Goal: Task Accomplishment & Management: Use online tool/utility

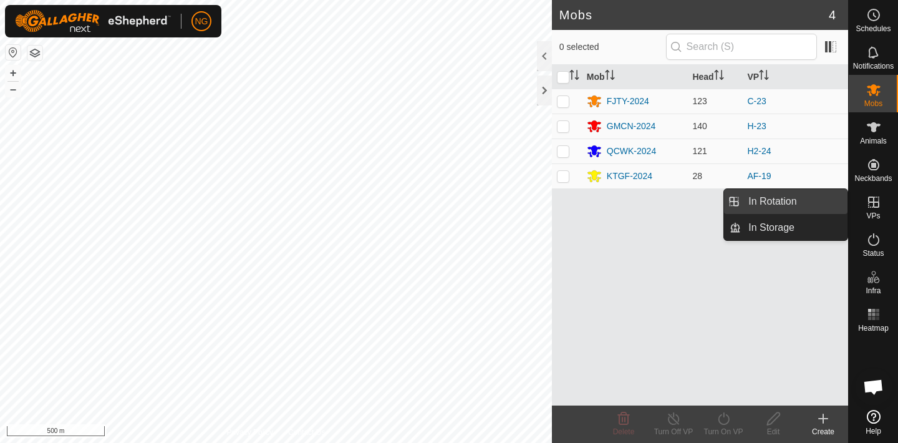
click at [816, 198] on link "In Rotation" at bounding box center [794, 201] width 107 height 25
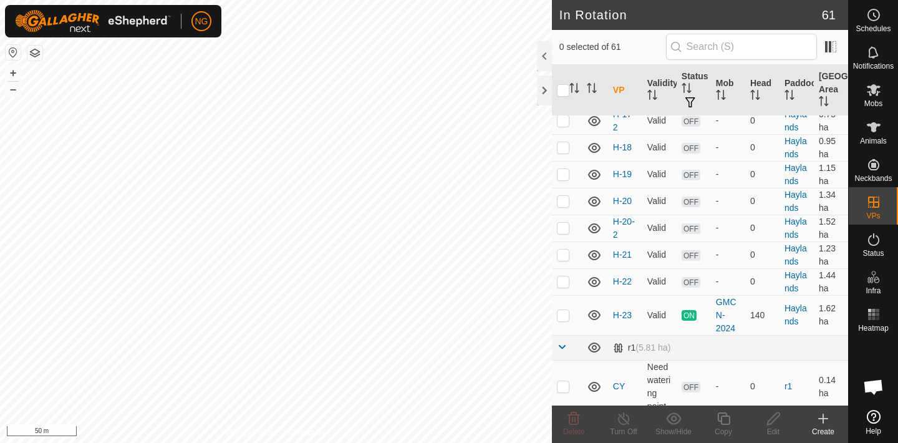
scroll to position [1614, 0]
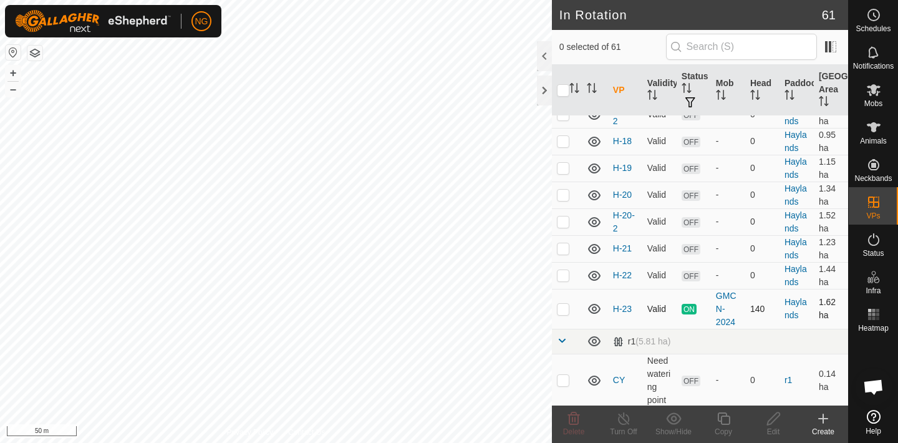
click at [564, 308] on p-checkbox at bounding box center [563, 309] width 12 height 10
checkbox input "true"
click at [723, 420] on icon at bounding box center [724, 418] width 16 height 15
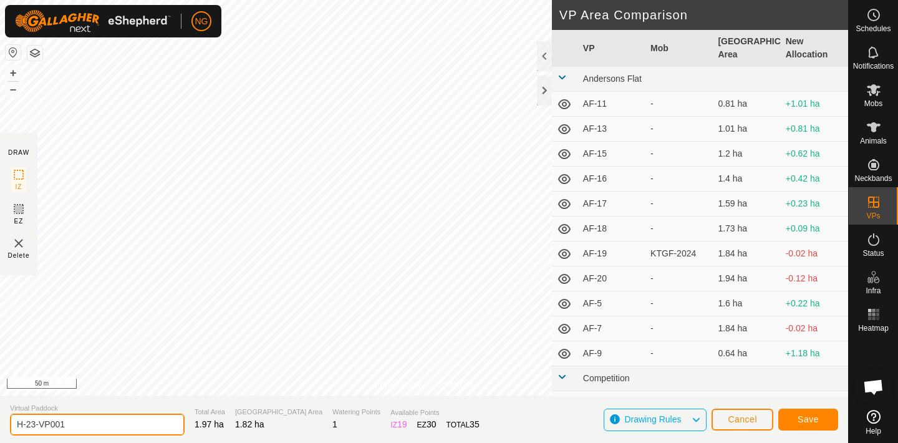
click at [74, 423] on input "H-23-VP001" at bounding box center [97, 425] width 175 height 22
type input "H-24"
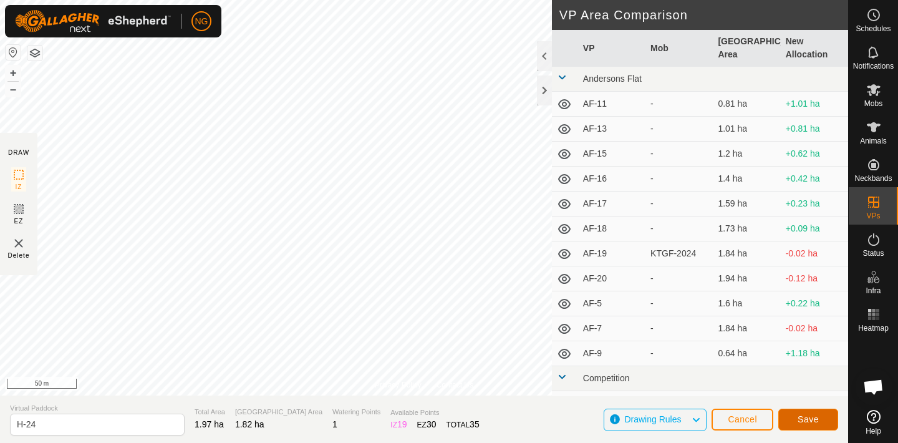
click at [801, 416] on span "Save" at bounding box center [808, 419] width 21 height 10
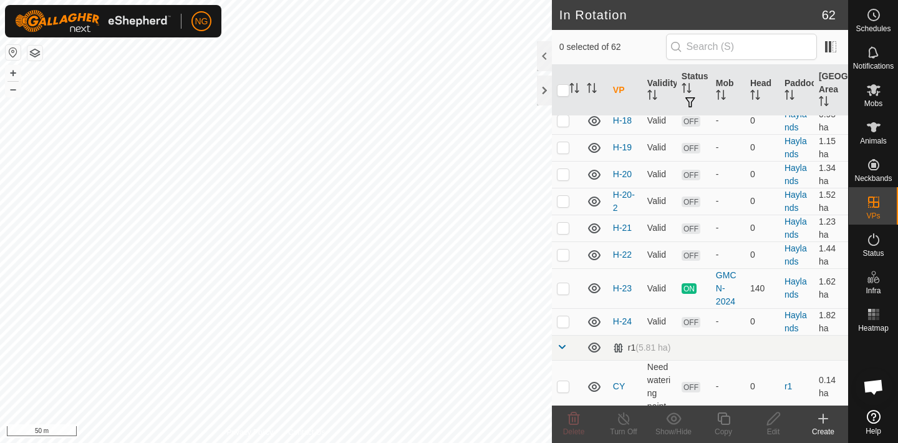
scroll to position [1636, 0]
click at [562, 321] on p-checkbox at bounding box center [563, 319] width 12 height 10
checkbox input "true"
click at [725, 422] on icon at bounding box center [724, 418] width 16 height 15
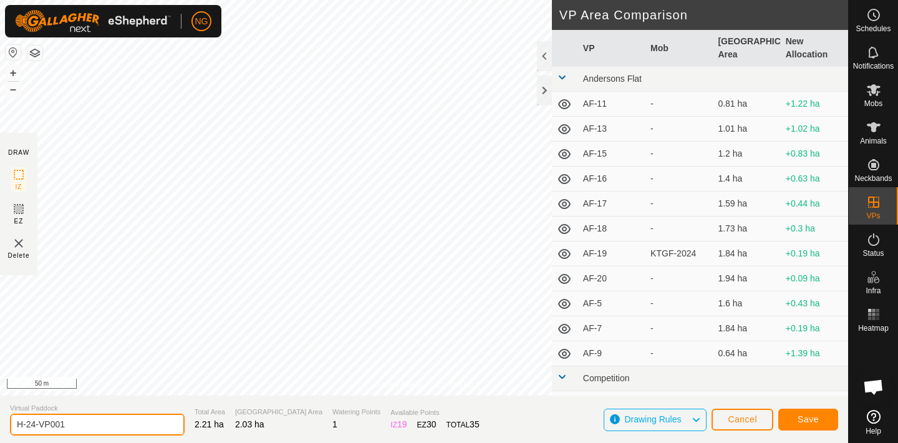
click at [78, 425] on input "H-24-VP001" at bounding box center [97, 425] width 175 height 22
type input "H-25"
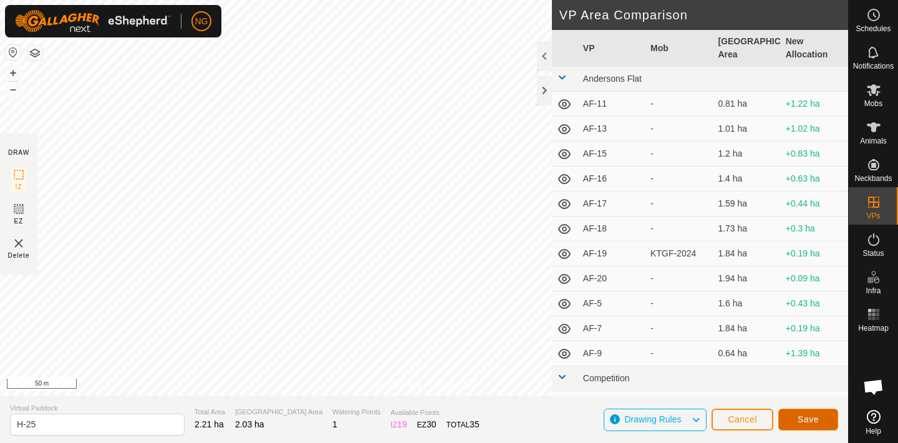
click at [798, 415] on span "Save" at bounding box center [808, 419] width 21 height 10
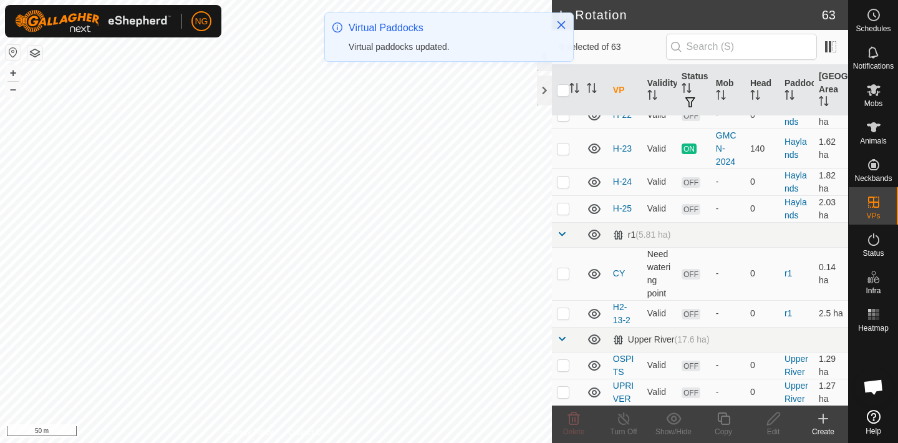
scroll to position [1739, 0]
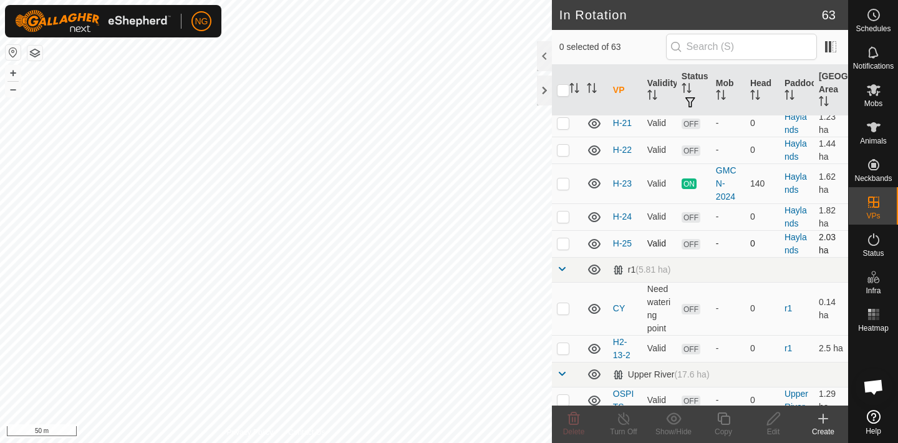
click at [564, 244] on p-checkbox at bounding box center [563, 243] width 12 height 10
checkbox input "true"
click at [725, 419] on icon at bounding box center [724, 418] width 16 height 15
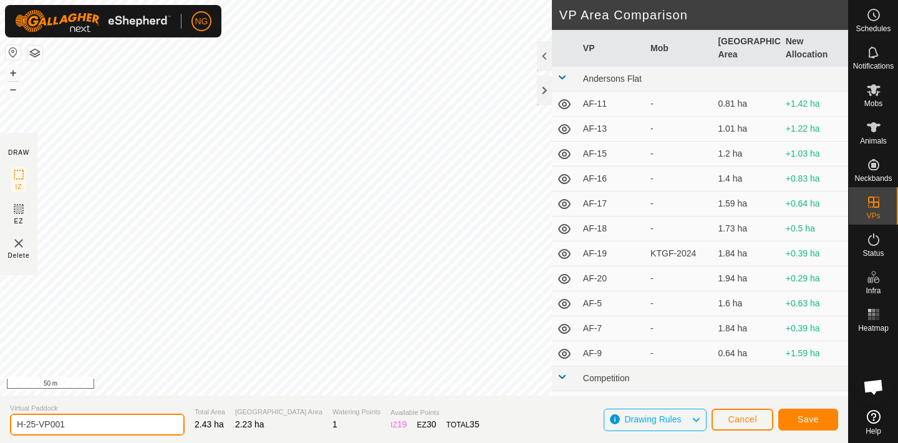
click at [75, 422] on input "H-25-VP001" at bounding box center [97, 425] width 175 height 22
type input "H-26"
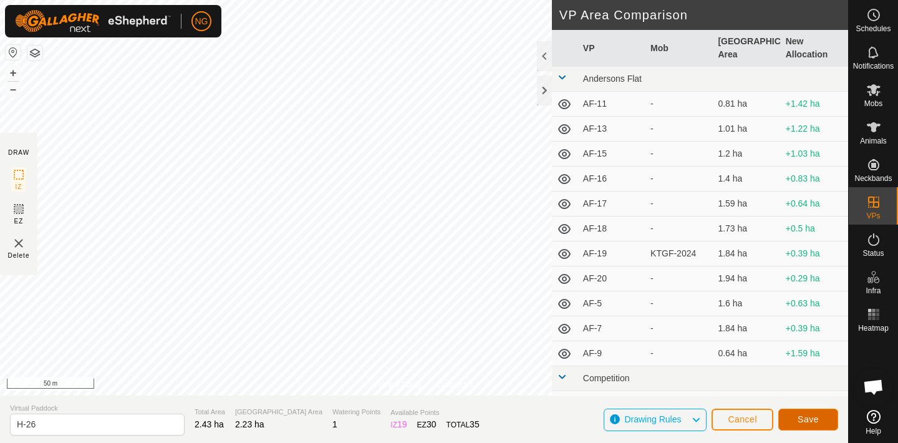
click at [799, 415] on span "Save" at bounding box center [808, 419] width 21 height 10
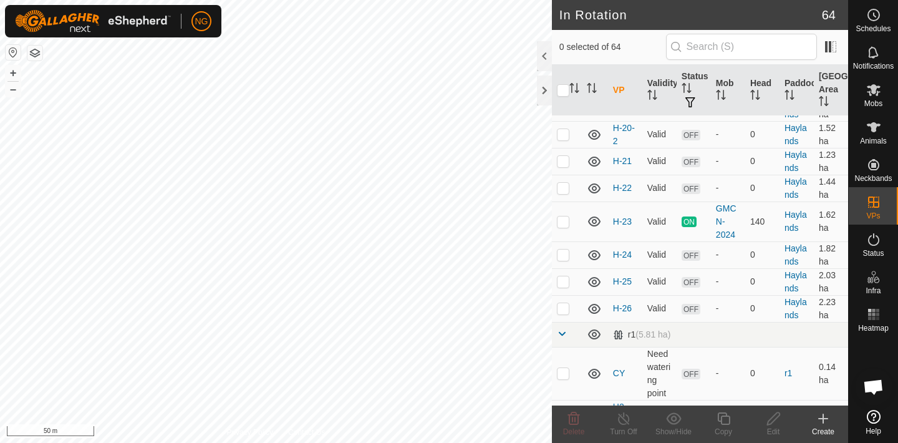
scroll to position [1703, 0]
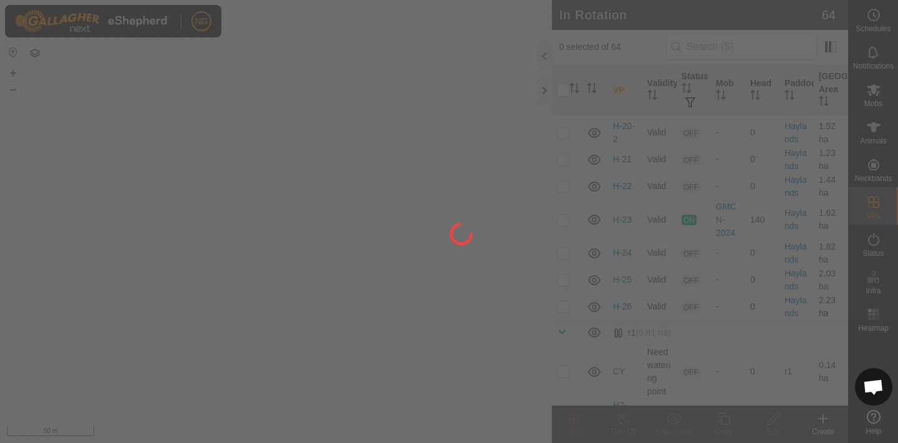
click at [565, 306] on div at bounding box center [449, 221] width 898 height 443
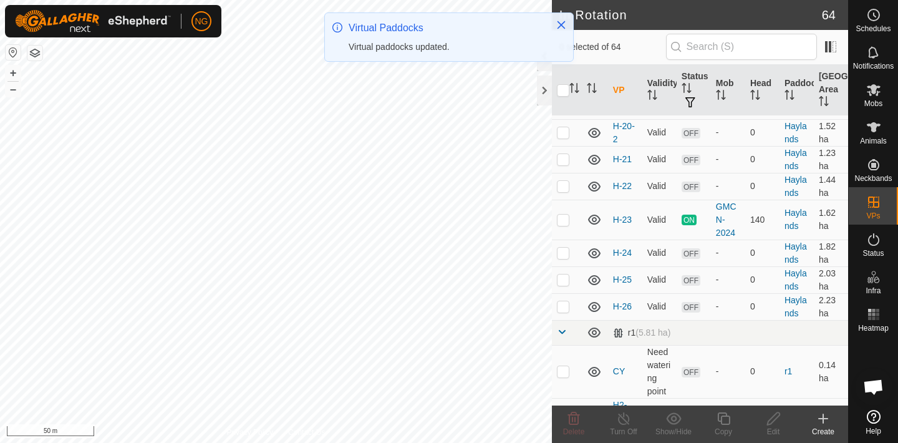
click at [565, 306] on p-checkbox at bounding box center [563, 306] width 12 height 10
checkbox input "true"
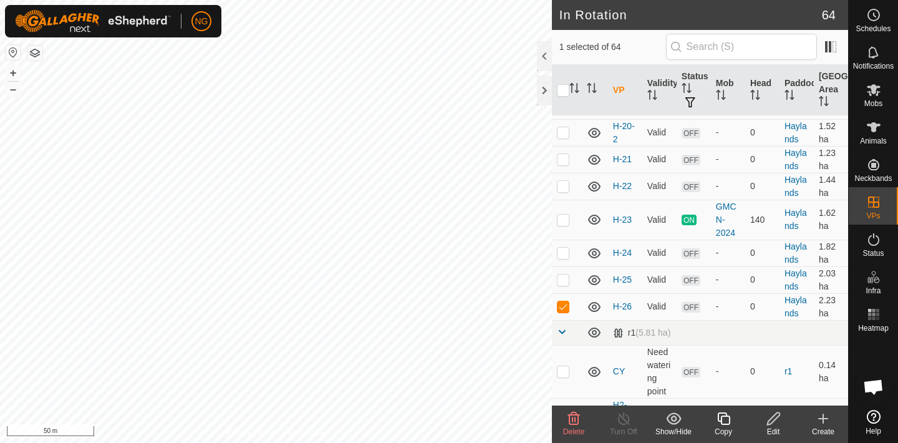
click at [725, 420] on icon at bounding box center [724, 418] width 16 height 15
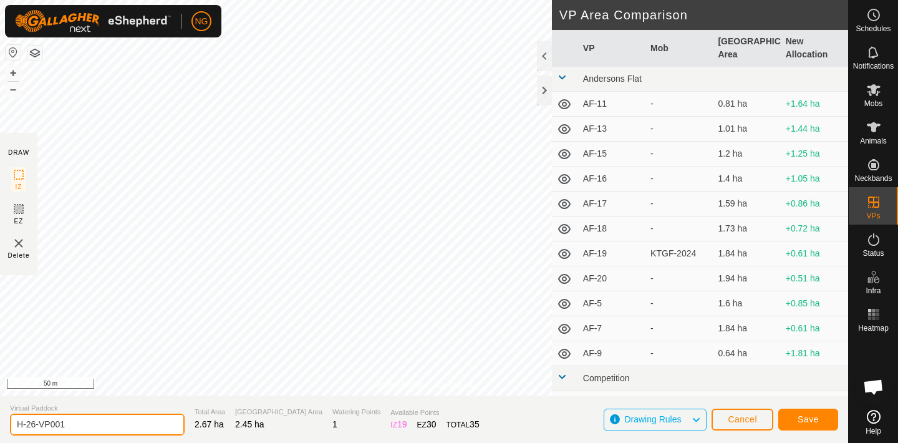
click at [77, 426] on input "H-26-VP001" at bounding box center [97, 425] width 175 height 22
type input "H-27"
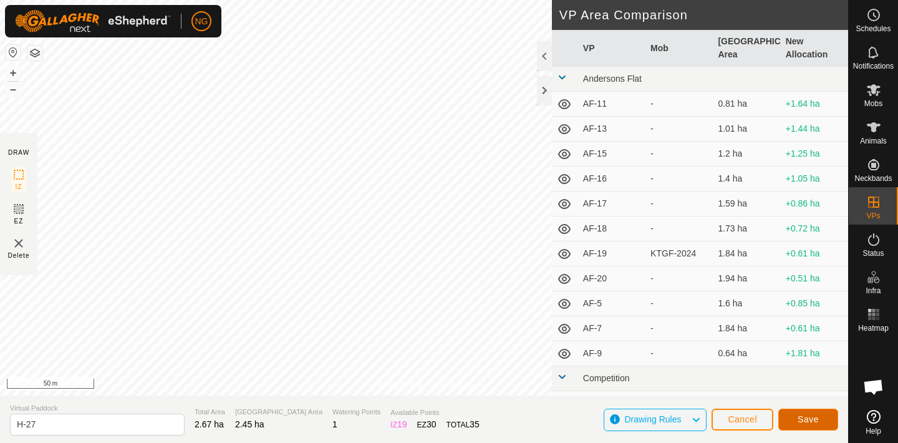
click at [793, 419] on button "Save" at bounding box center [808, 420] width 60 height 22
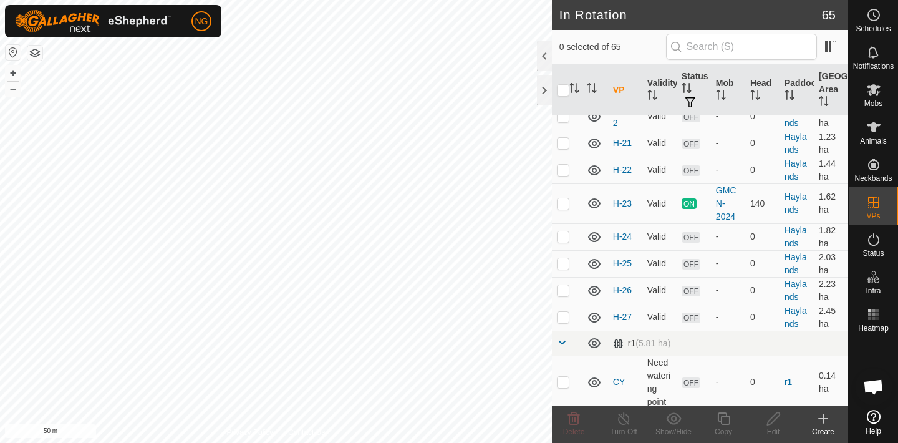
scroll to position [1720, 0]
click at [564, 317] on p-checkbox at bounding box center [563, 316] width 12 height 10
checkbox input "true"
click at [726, 421] on icon at bounding box center [724, 418] width 16 height 15
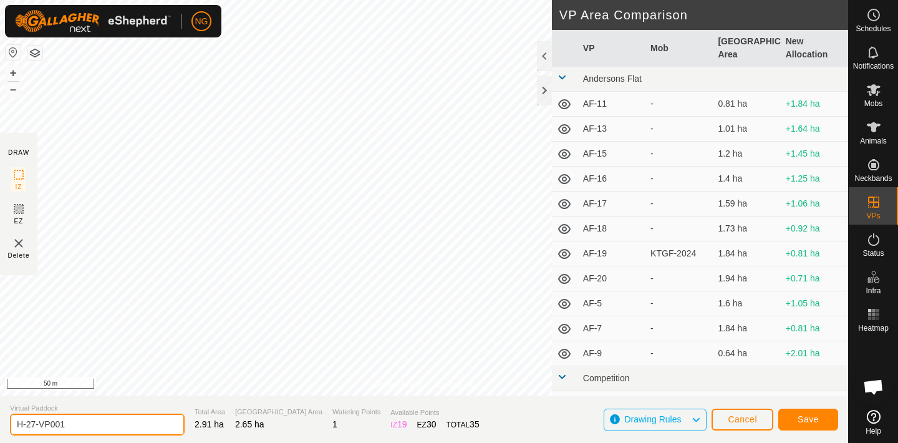
click at [76, 427] on input "H-27-VP001" at bounding box center [97, 425] width 175 height 22
type input "H-28"
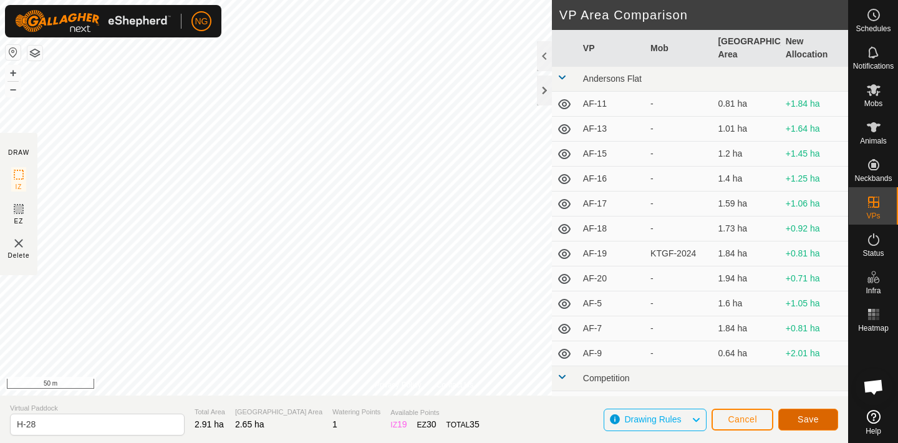
click at [798, 417] on span "Save" at bounding box center [808, 419] width 21 height 10
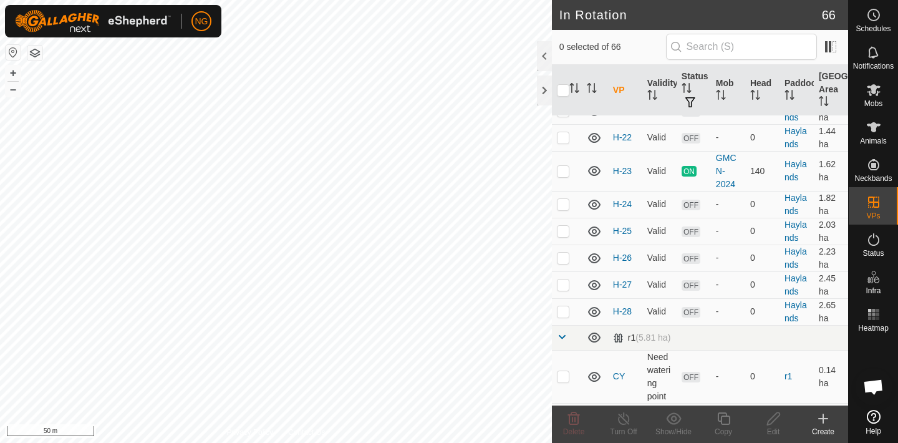
scroll to position [1759, 0]
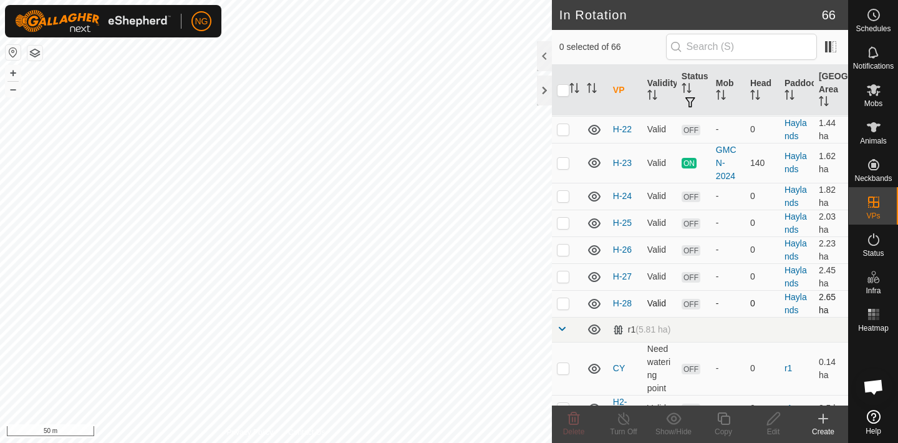
click at [561, 302] on p-checkbox at bounding box center [563, 303] width 12 height 10
checkbox input "true"
click at [722, 420] on icon at bounding box center [724, 418] width 16 height 15
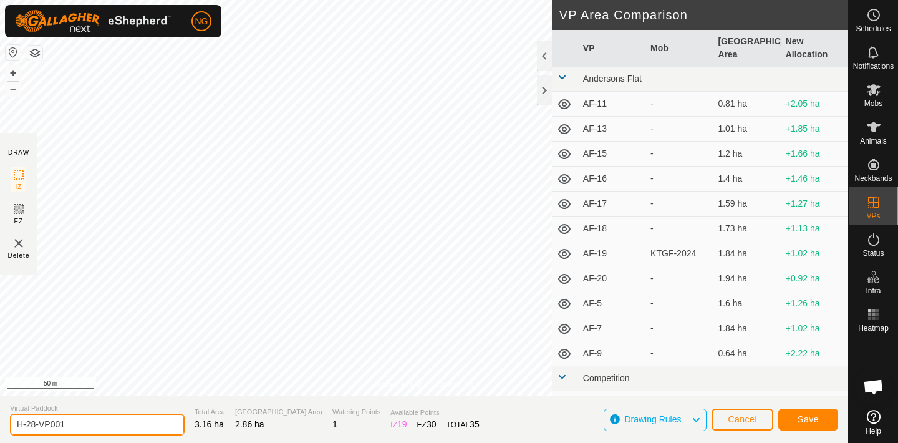
click at [71, 425] on input "H-28-VP001" at bounding box center [97, 425] width 175 height 22
type input "H-29"
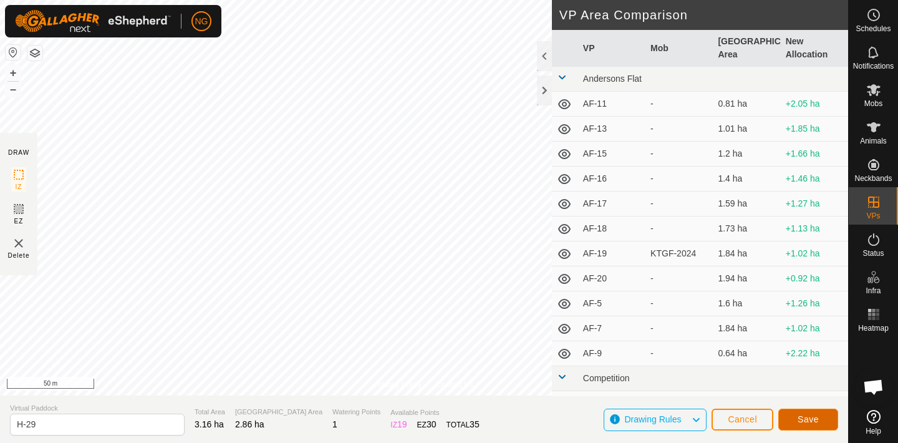
click at [803, 417] on span "Save" at bounding box center [808, 419] width 21 height 10
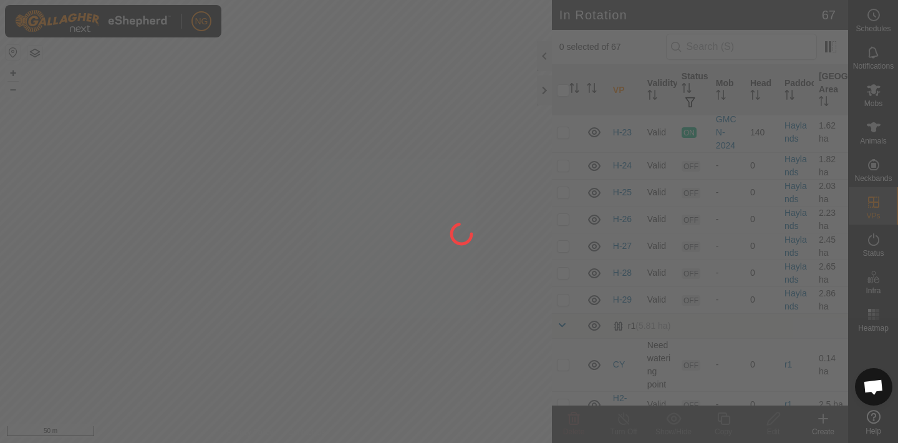
scroll to position [1791, 0]
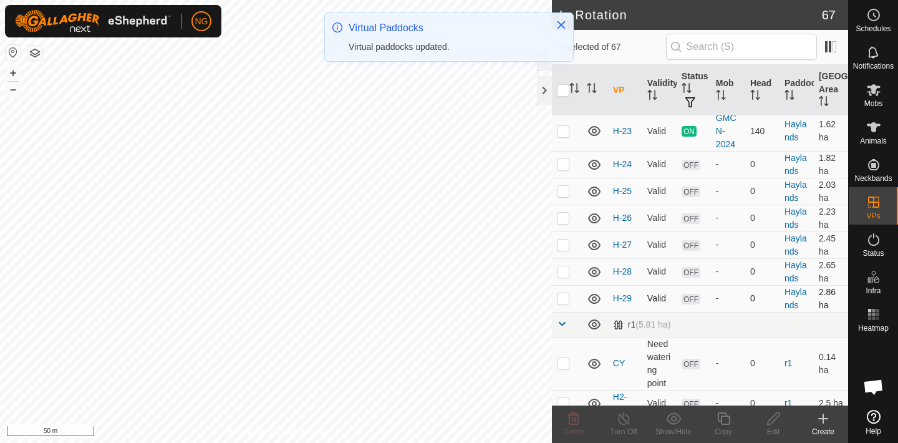
click at [564, 297] on p-checkbox at bounding box center [563, 298] width 12 height 10
checkbox input "true"
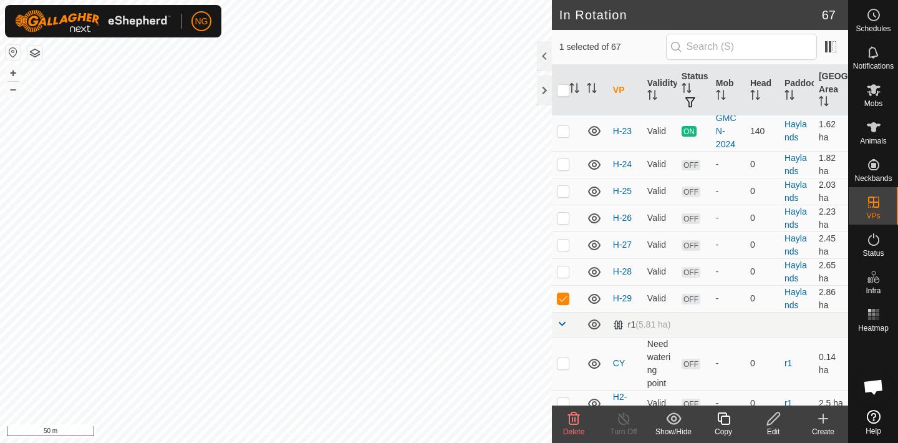
click at [722, 418] on icon at bounding box center [724, 418] width 16 height 15
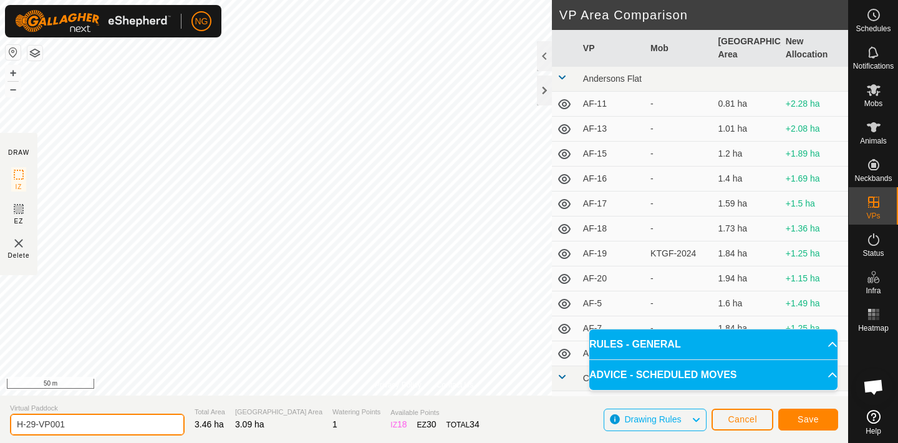
click at [87, 427] on input "H-29-VP001" at bounding box center [97, 425] width 175 height 22
type input "H-30"
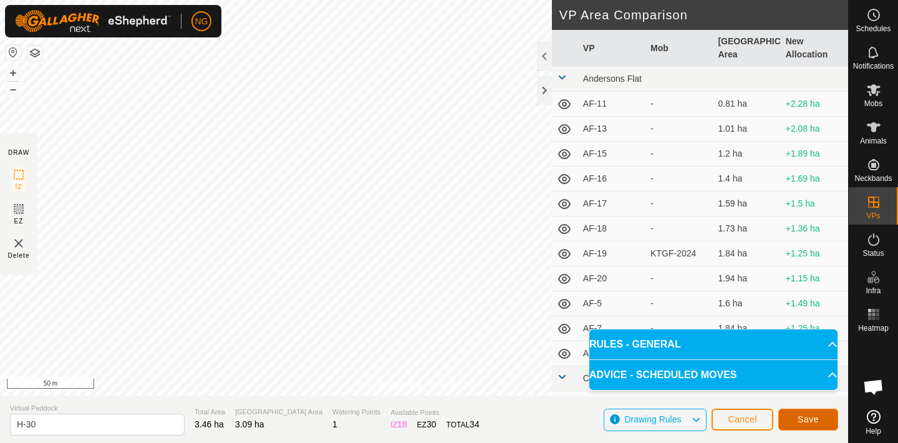
click at [823, 420] on button "Save" at bounding box center [808, 420] width 60 height 22
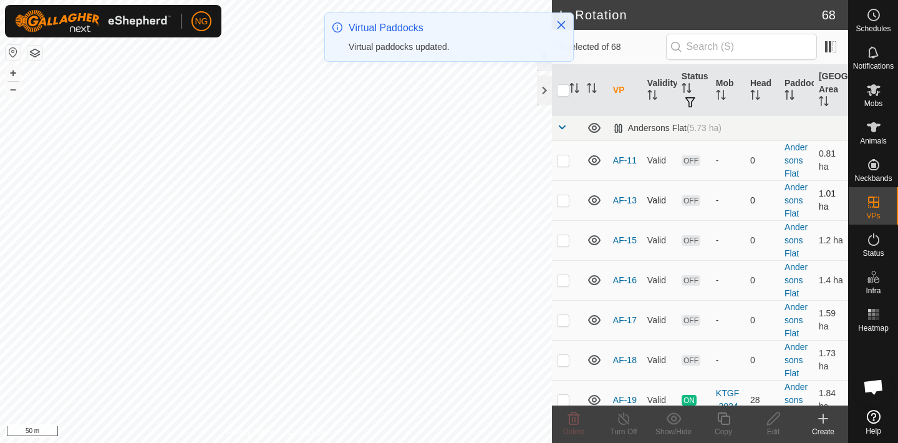
click at [566, 190] on div "In Rotation 68 0 selected of 68 VP Validity Status Mob Head Paddock Grazing Are…" at bounding box center [424, 221] width 848 height 443
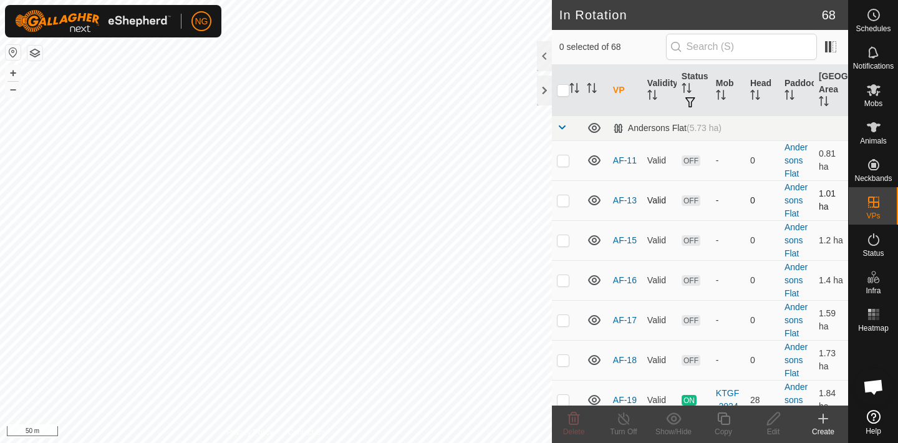
click at [554, 193] on div "In Rotation 68 0 selected of 68 VP Validity Status Mob Head Paddock Grazing Are…" at bounding box center [424, 221] width 848 height 443
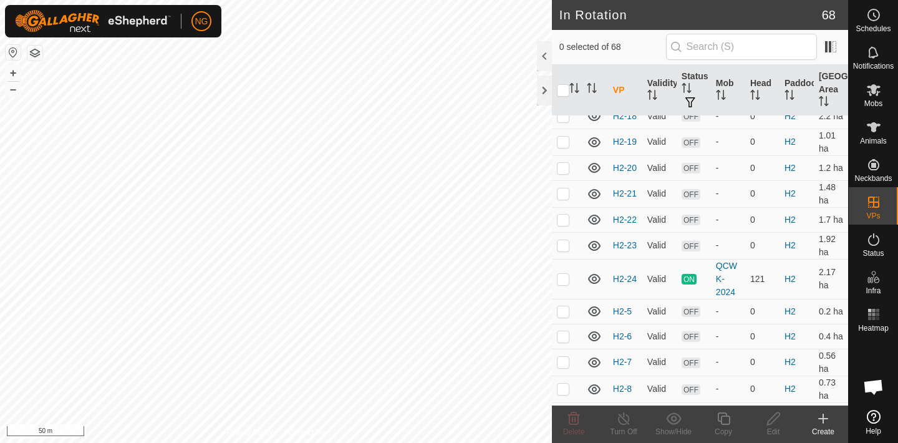
scroll to position [1181, 0]
click at [563, 278] on p-checkbox at bounding box center [563, 278] width 12 height 10
checkbox input "true"
click at [725, 418] on icon at bounding box center [724, 418] width 16 height 15
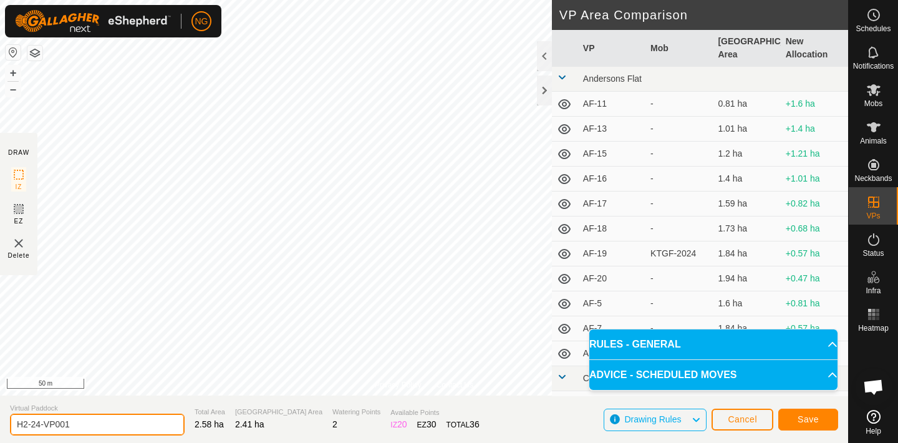
click at [90, 420] on input "H2-24-VP001" at bounding box center [97, 425] width 175 height 22
type input "H2-25"
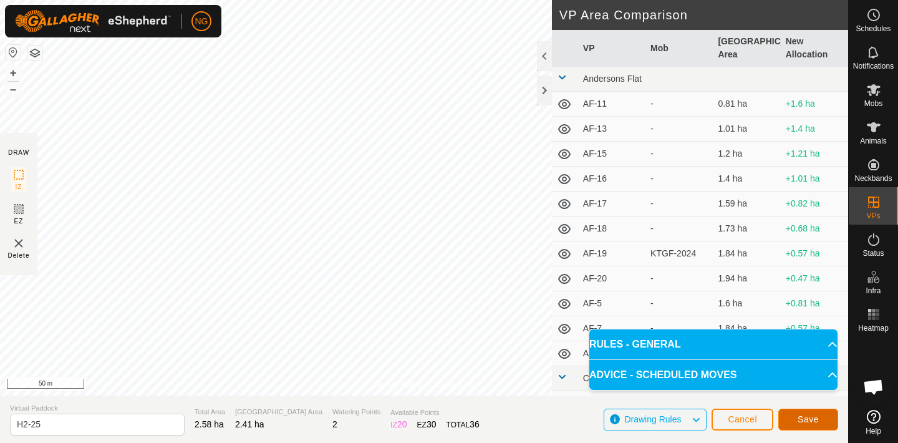
click at [792, 413] on button "Save" at bounding box center [808, 420] width 60 height 22
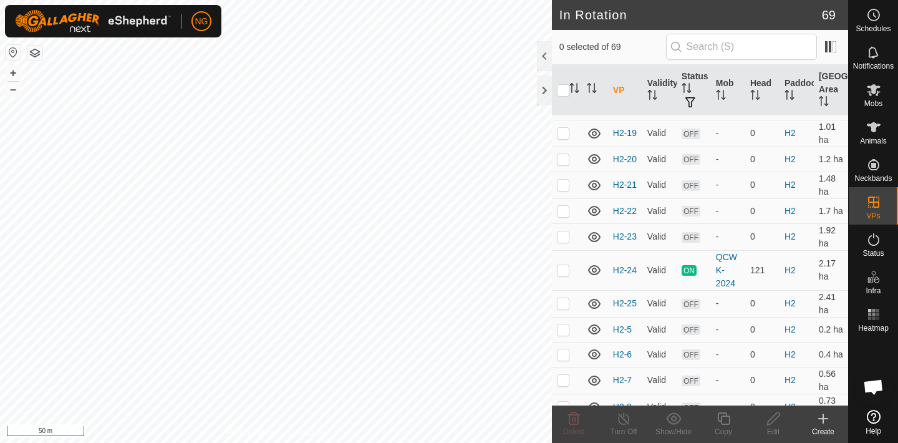
scroll to position [1191, 0]
click at [563, 301] on p-checkbox at bounding box center [563, 302] width 12 height 10
checkbox input "true"
click at [726, 419] on icon at bounding box center [724, 418] width 16 height 15
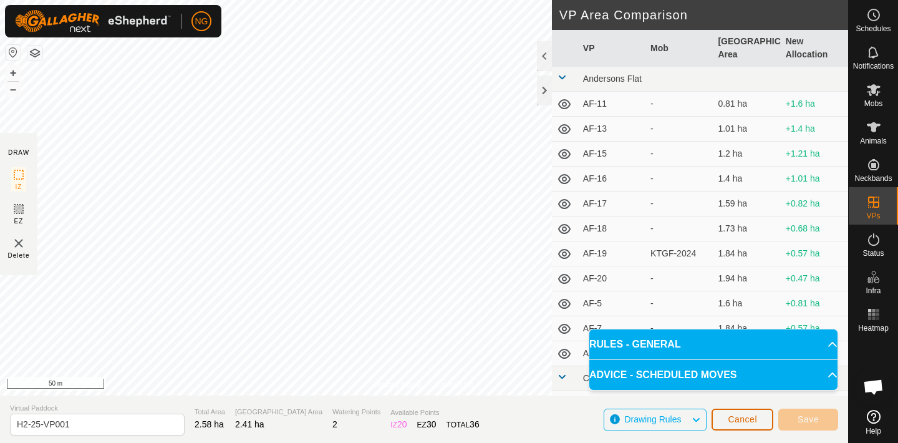
click at [730, 419] on span "Cancel" at bounding box center [742, 419] width 29 height 10
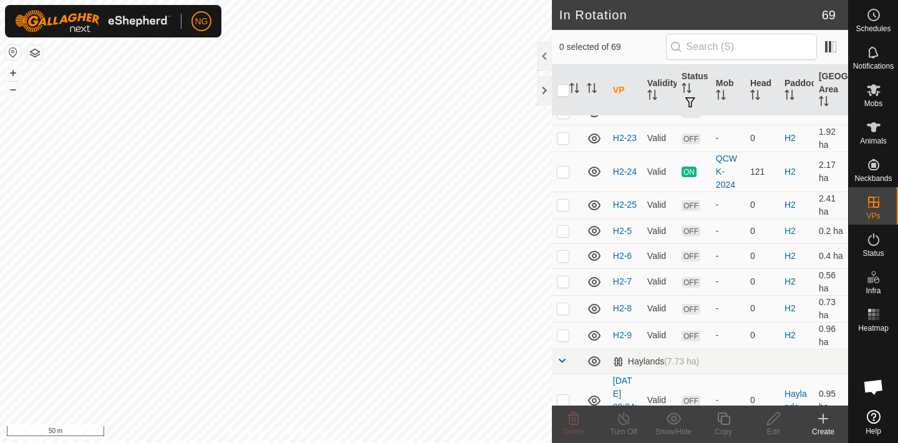
scroll to position [1299, 0]
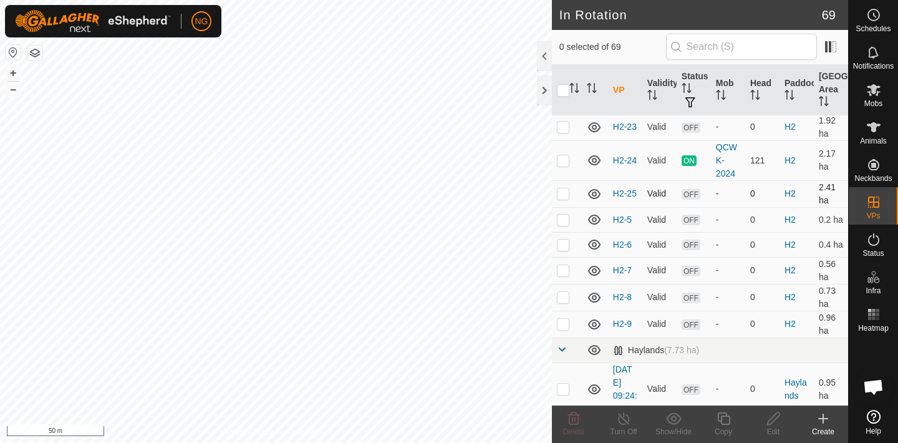
click at [564, 194] on p-checkbox at bounding box center [563, 193] width 12 height 10
checkbox input "true"
click at [773, 418] on icon at bounding box center [774, 418] width 16 height 15
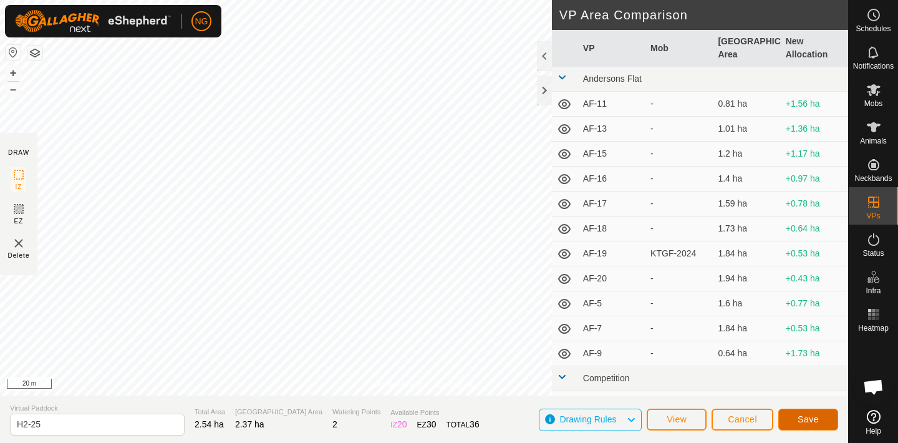
click at [801, 417] on span "Save" at bounding box center [808, 419] width 21 height 10
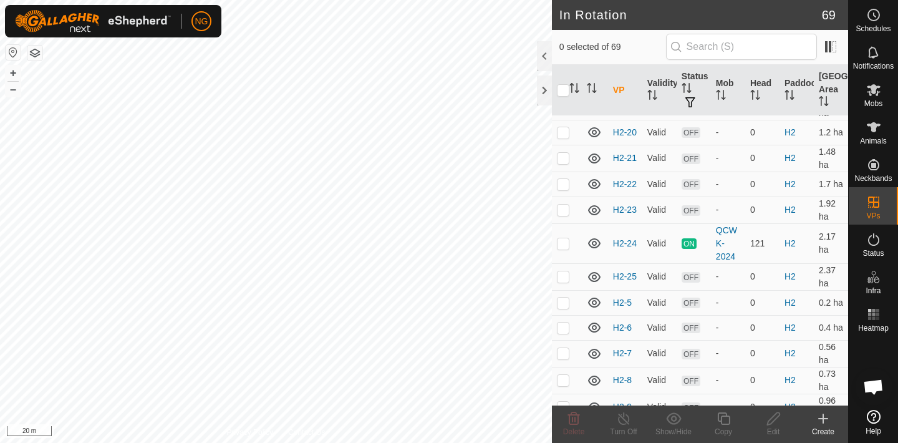
scroll to position [1221, 0]
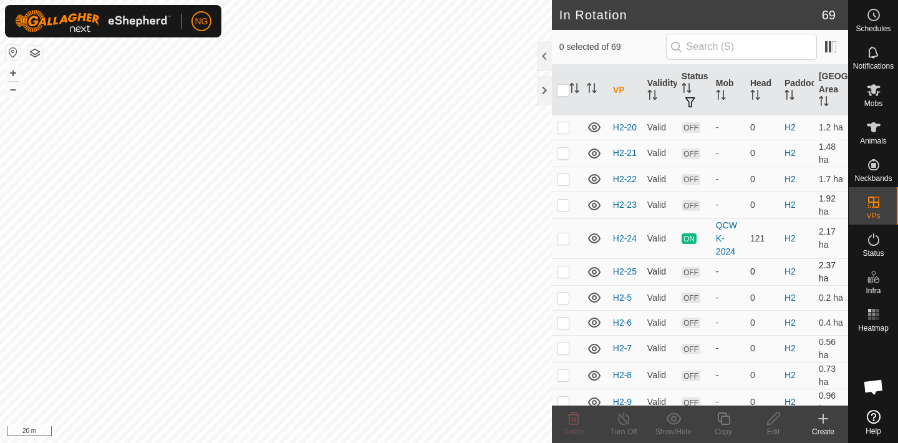
click at [563, 271] on p-checkbox at bounding box center [563, 271] width 12 height 10
checkbox input "true"
click at [725, 421] on icon at bounding box center [724, 418] width 16 height 15
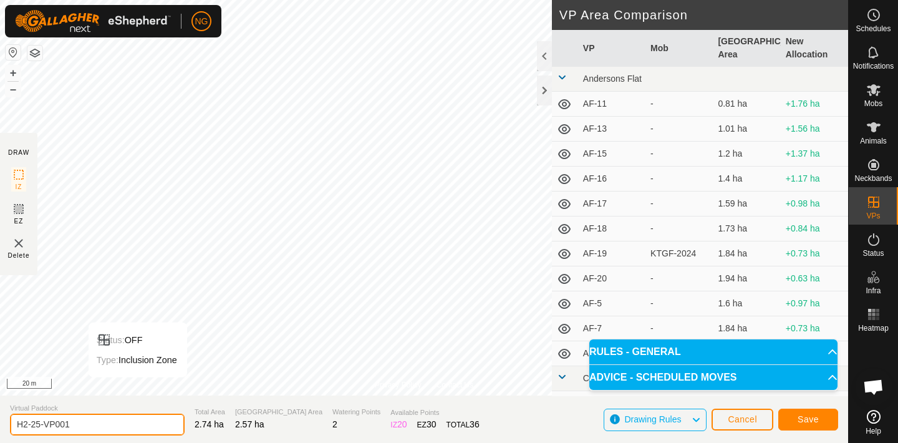
click at [79, 423] on input "H2-25-VP001" at bounding box center [97, 425] width 175 height 22
type input "H2-26"
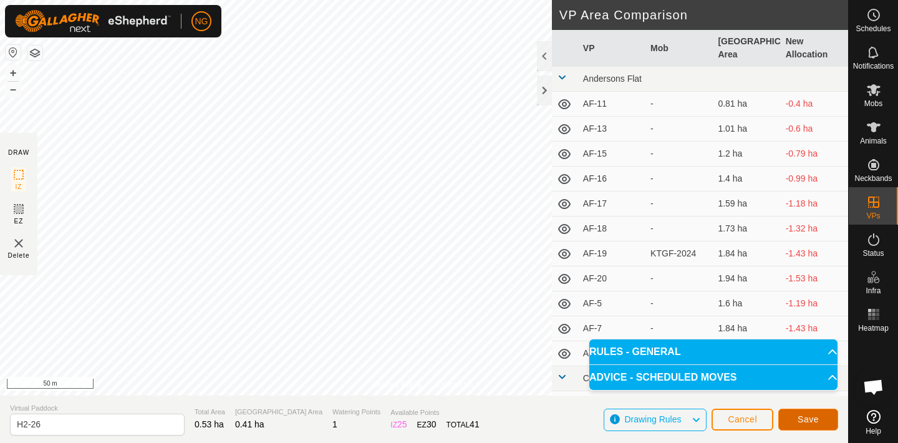
click at [808, 418] on span "Save" at bounding box center [808, 419] width 21 height 10
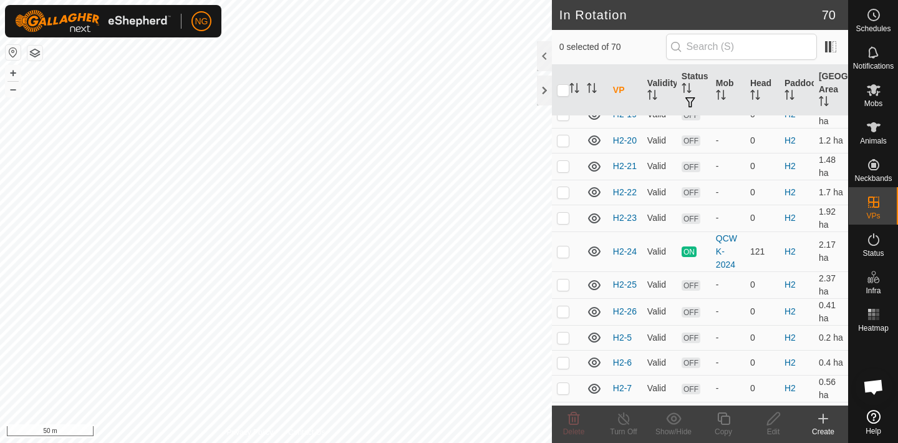
scroll to position [1210, 0]
click at [564, 309] on p-checkbox at bounding box center [563, 309] width 12 height 10
checkbox input "true"
click at [726, 419] on icon at bounding box center [724, 418] width 16 height 15
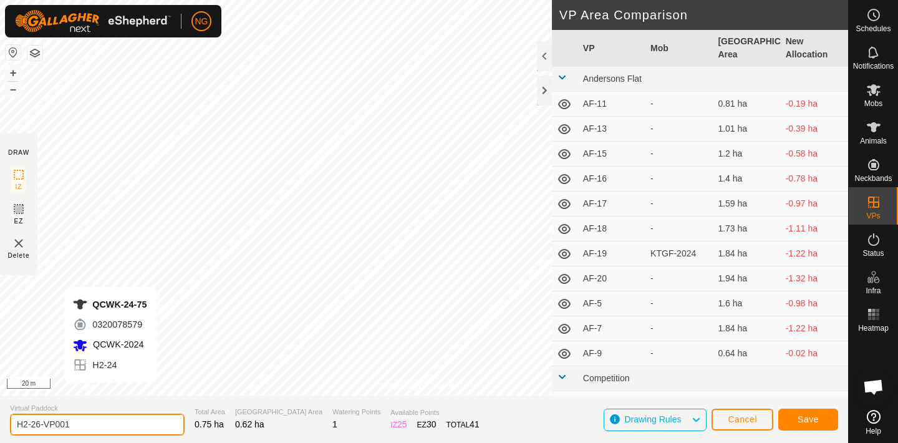
click at [80, 423] on input "H2-26-VP001" at bounding box center [97, 425] width 175 height 22
type input "H2-27"
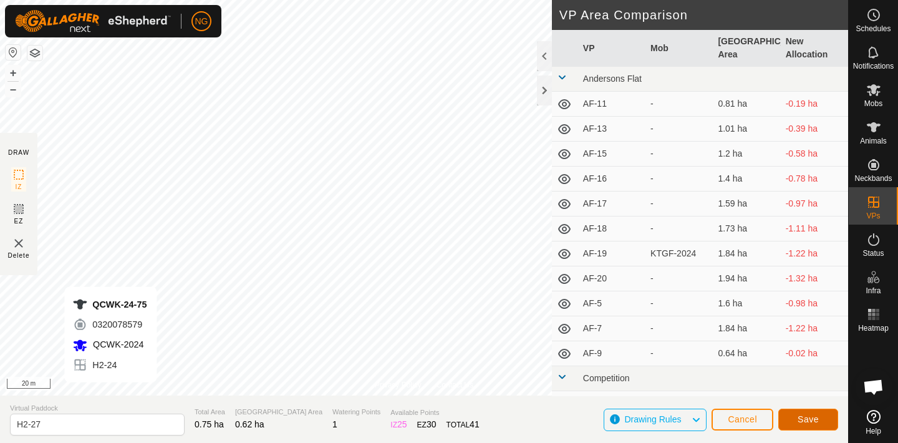
click at [796, 413] on button "Save" at bounding box center [808, 420] width 60 height 22
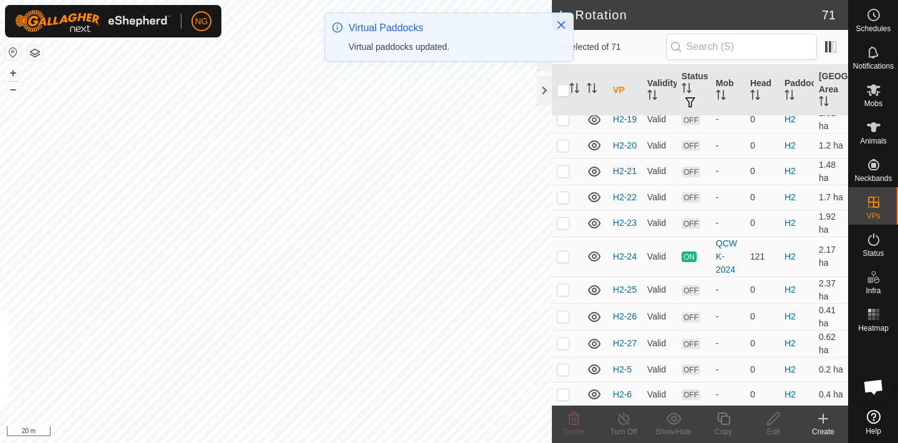
scroll to position [1204, 0]
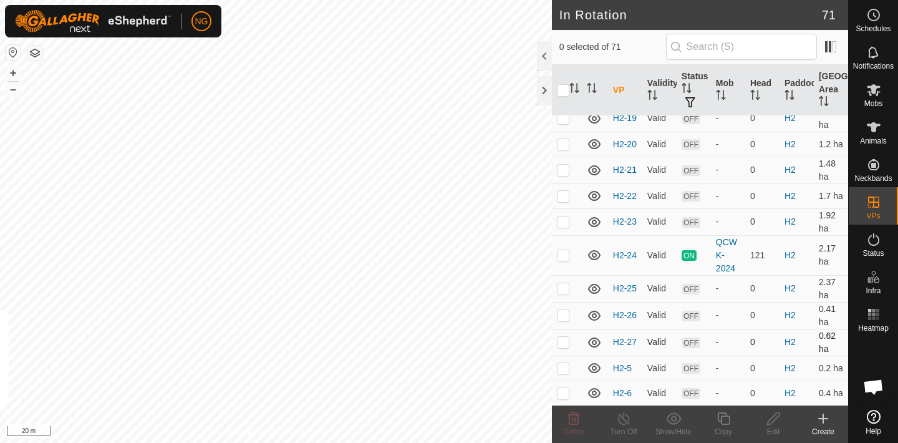
click at [563, 339] on p-checkbox at bounding box center [563, 342] width 12 height 10
checkbox input "true"
click at [721, 419] on icon at bounding box center [723, 418] width 12 height 12
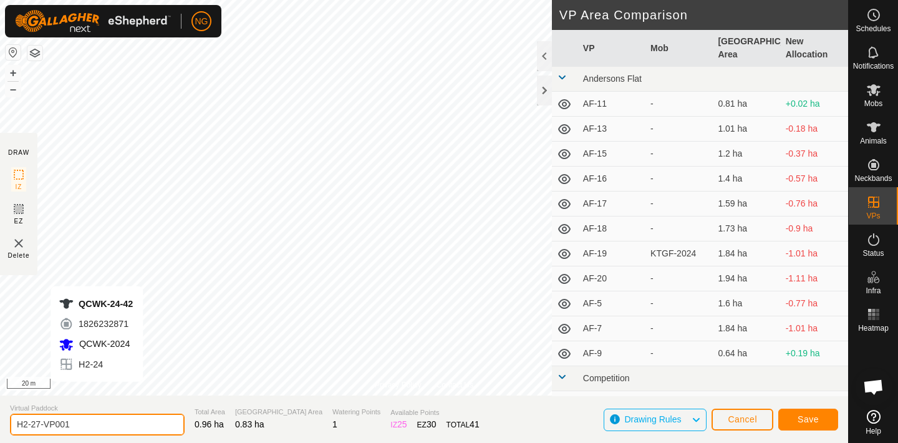
click at [78, 425] on input "H2-27-VP001" at bounding box center [97, 425] width 175 height 22
type input "H2-28"
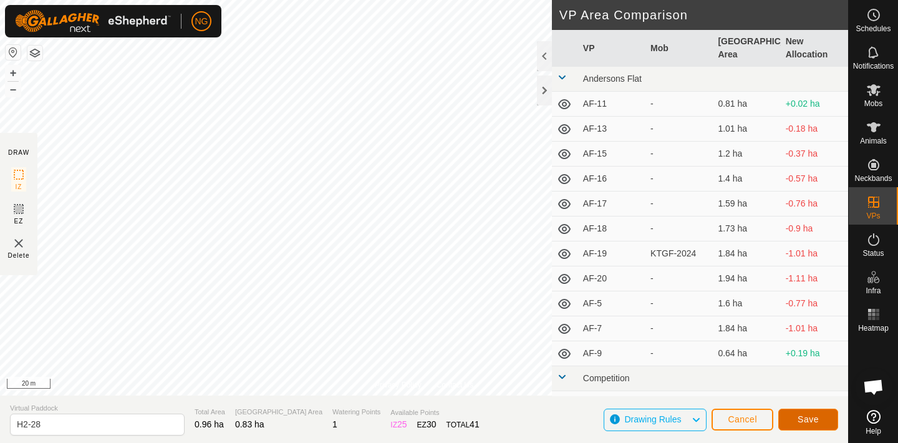
click at [799, 413] on button "Save" at bounding box center [808, 420] width 60 height 22
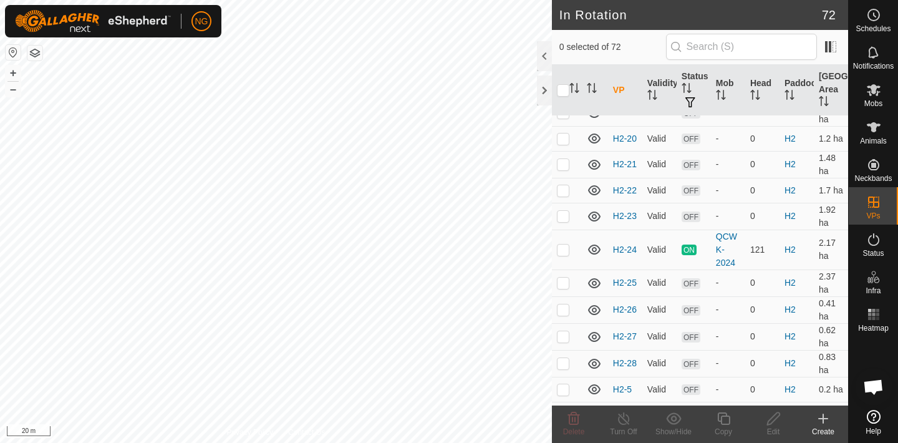
scroll to position [1212, 0]
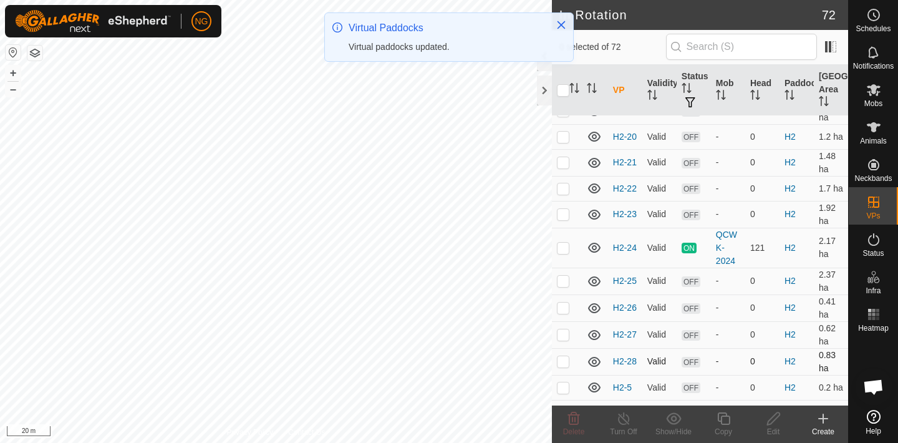
click at [563, 361] on p-checkbox at bounding box center [563, 361] width 12 height 10
checkbox input "true"
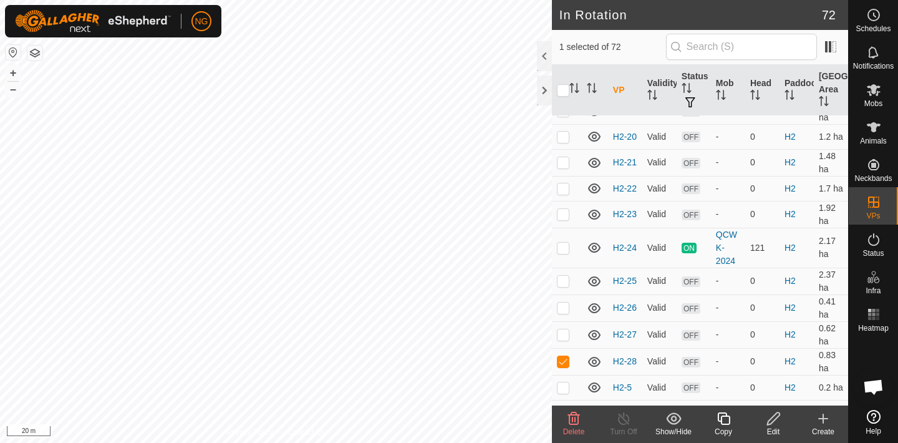
click at [725, 420] on icon at bounding box center [724, 418] width 16 height 15
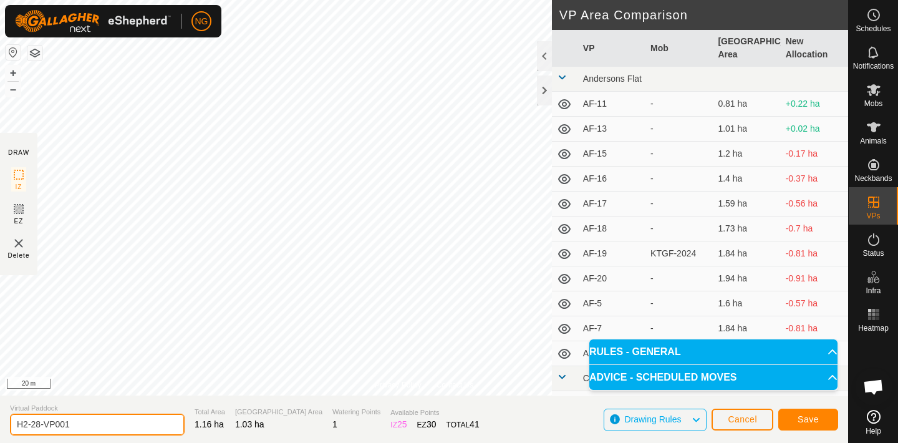
click at [75, 425] on input "H2-28-VP001" at bounding box center [97, 425] width 175 height 22
type input "H2-29"
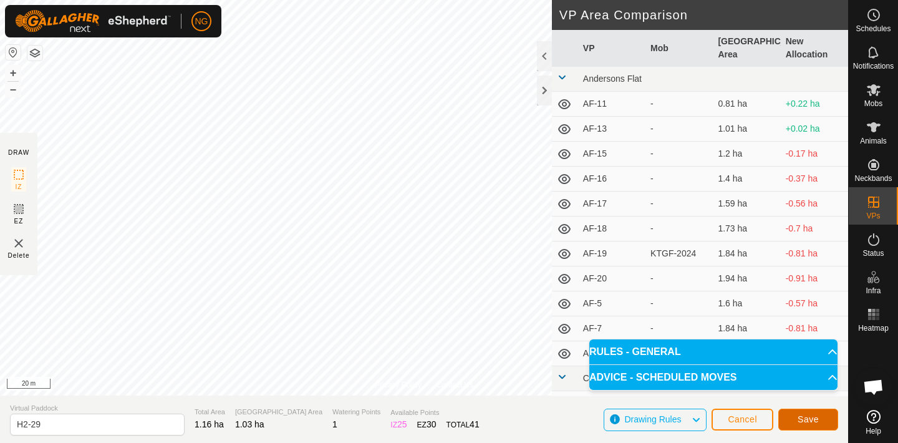
click at [795, 414] on button "Save" at bounding box center [808, 420] width 60 height 22
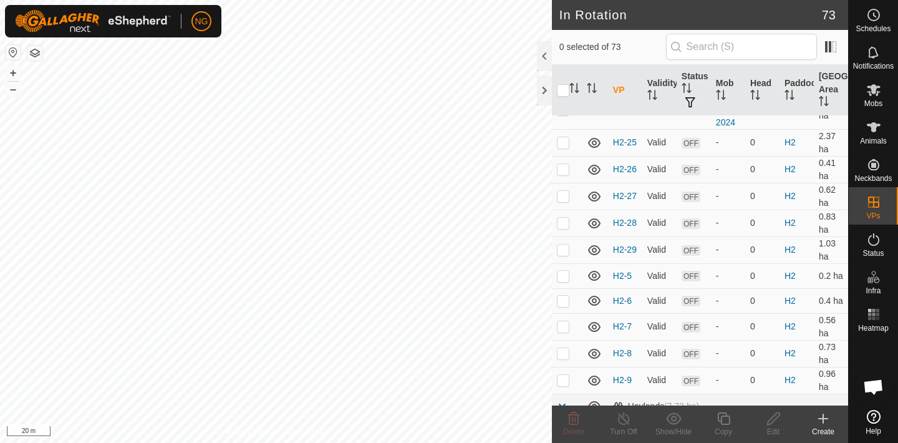
scroll to position [1355, 0]
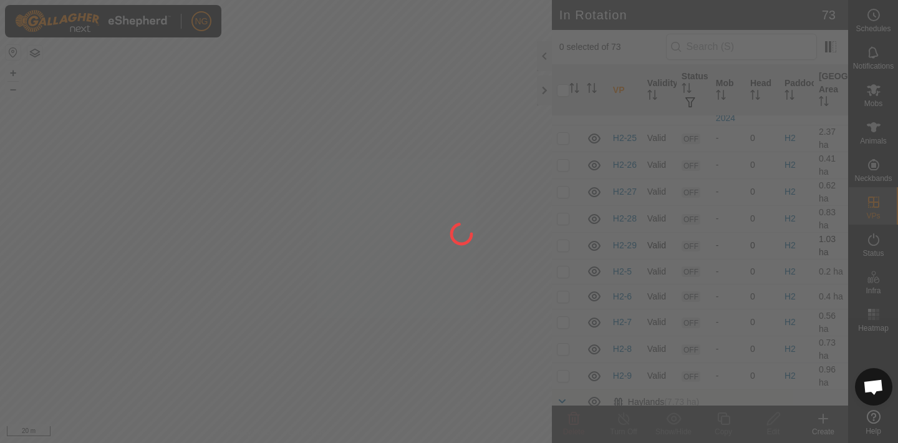
click at [563, 246] on div at bounding box center [449, 221] width 898 height 443
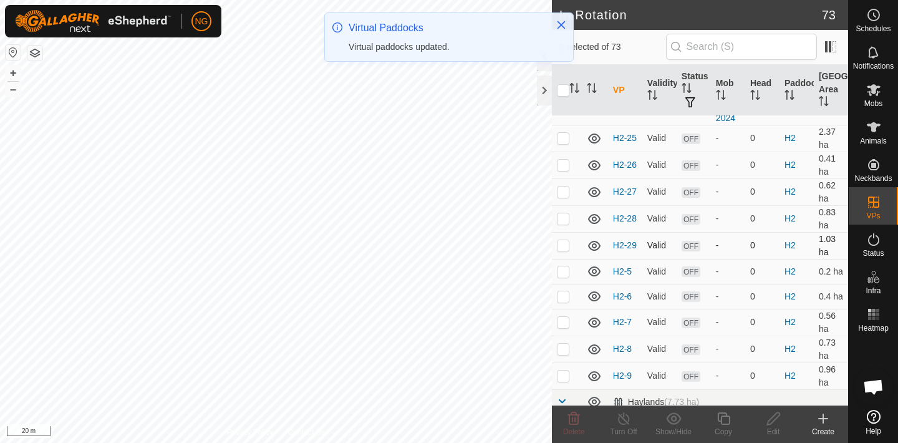
click at [563, 246] on p-checkbox at bounding box center [563, 245] width 12 height 10
checkbox input "true"
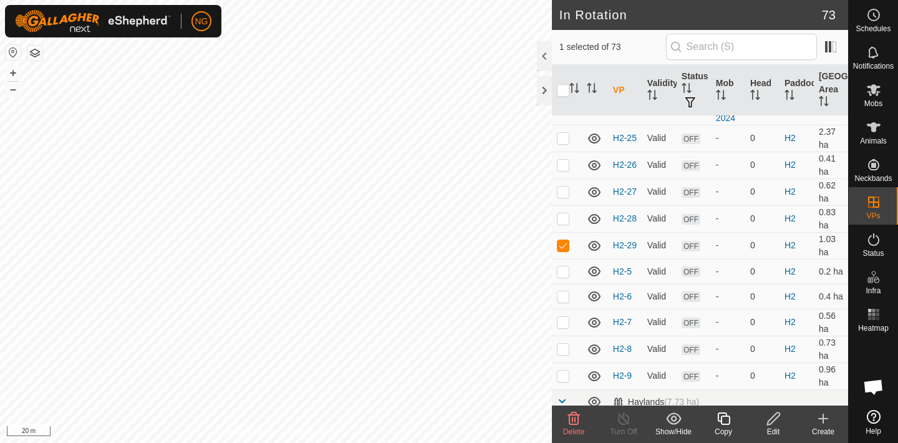
click at [726, 417] on icon at bounding box center [724, 418] width 16 height 15
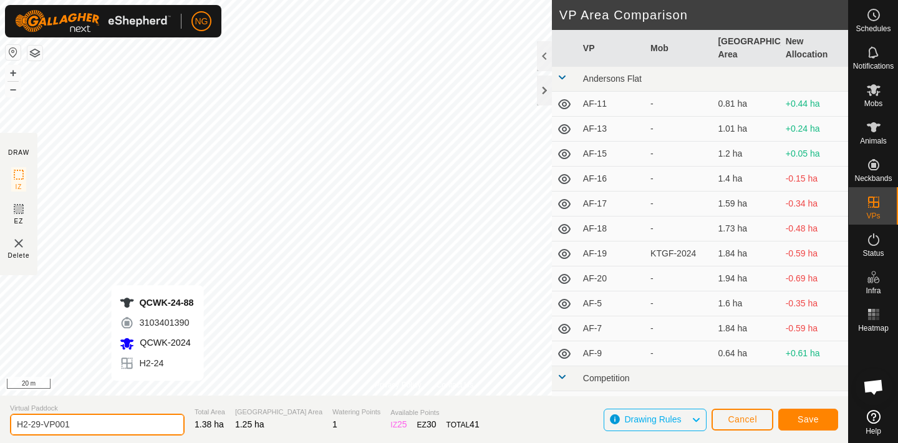
click at [80, 423] on input "H2-29-VP001" at bounding box center [97, 425] width 175 height 22
type input "H2-30"
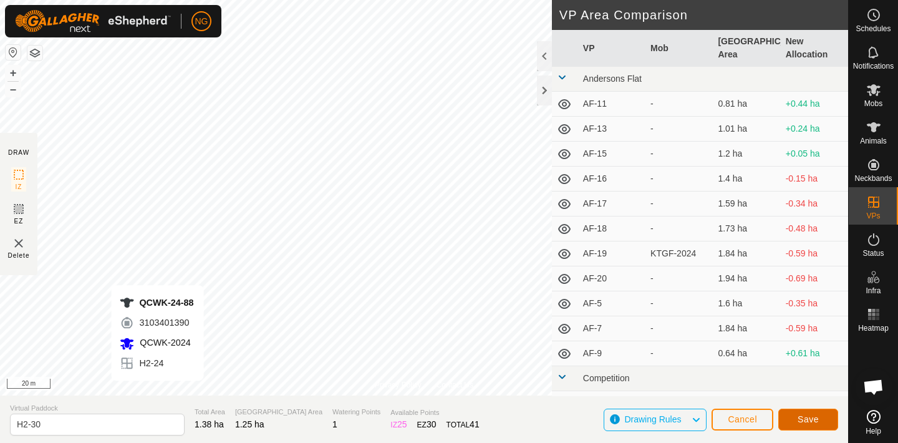
click at [809, 414] on span "Save" at bounding box center [808, 419] width 21 height 10
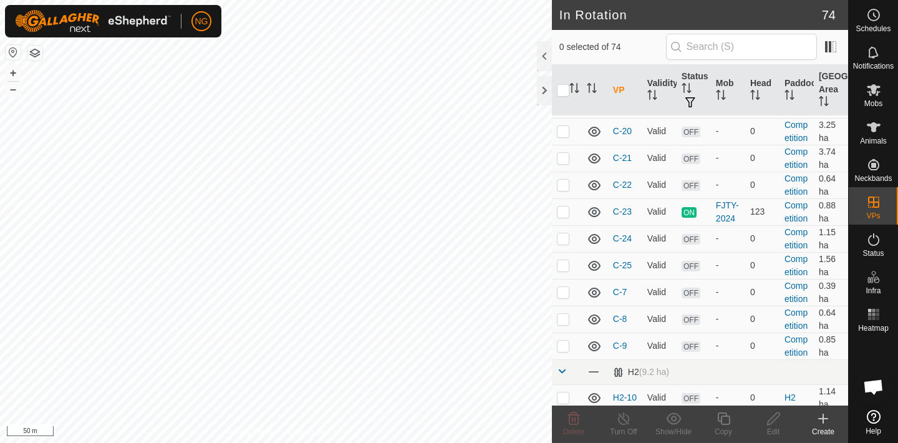
scroll to position [758, 0]
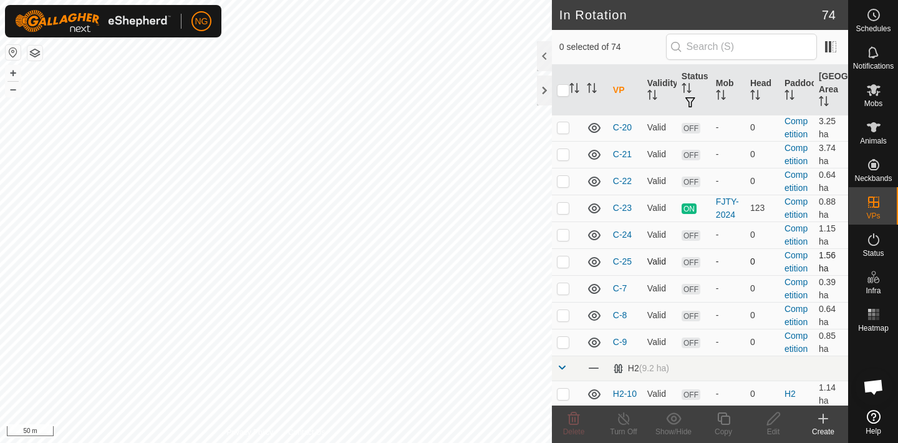
click at [562, 259] on p-checkbox at bounding box center [563, 261] width 12 height 10
checkbox input "true"
click at [725, 420] on icon at bounding box center [724, 418] width 16 height 15
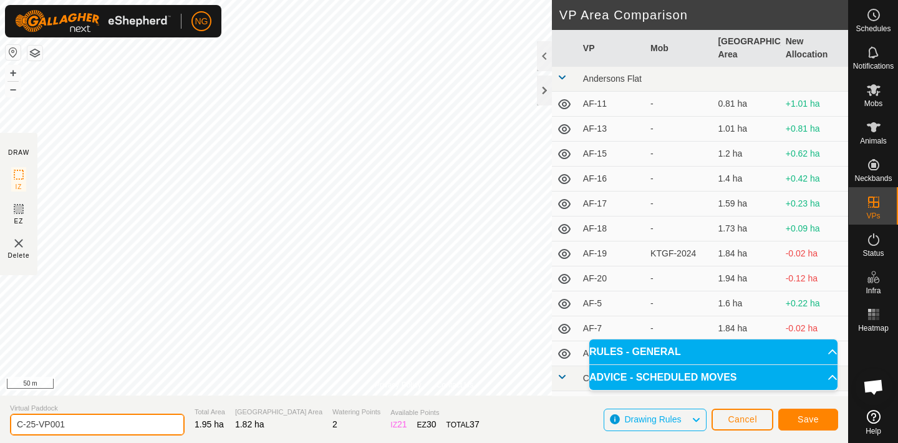
click at [72, 423] on input "C-25-VP001" at bounding box center [97, 425] width 175 height 22
type input "C-26"
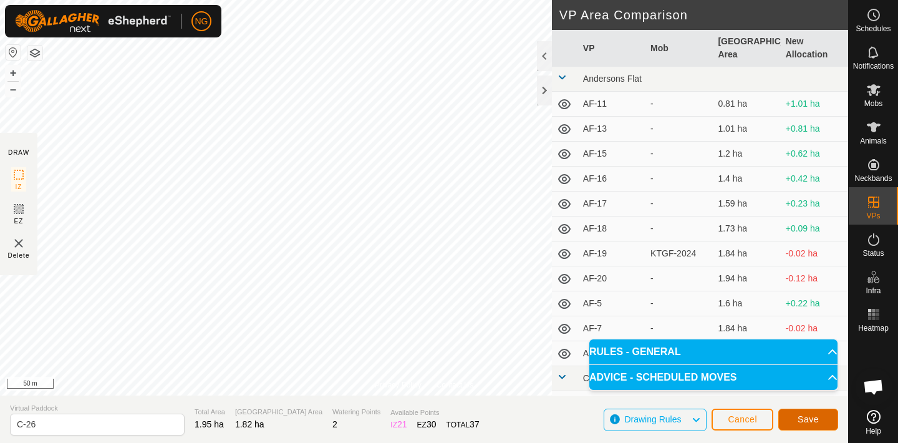
click at [810, 416] on span "Save" at bounding box center [808, 419] width 21 height 10
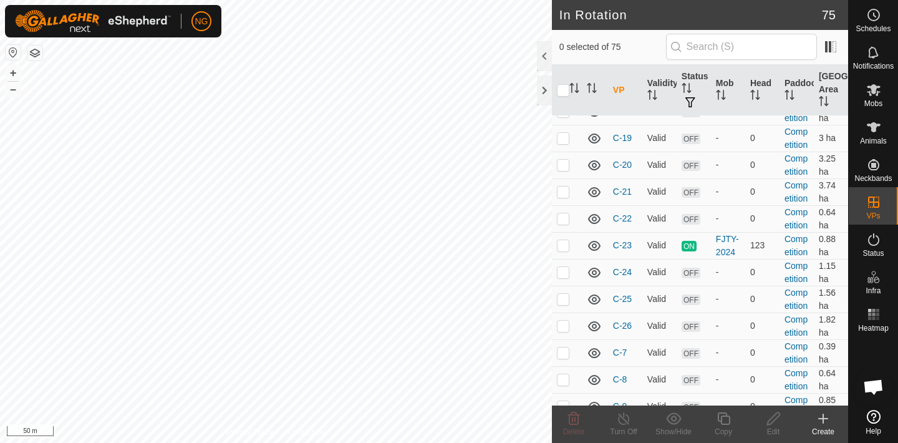
scroll to position [723, 0]
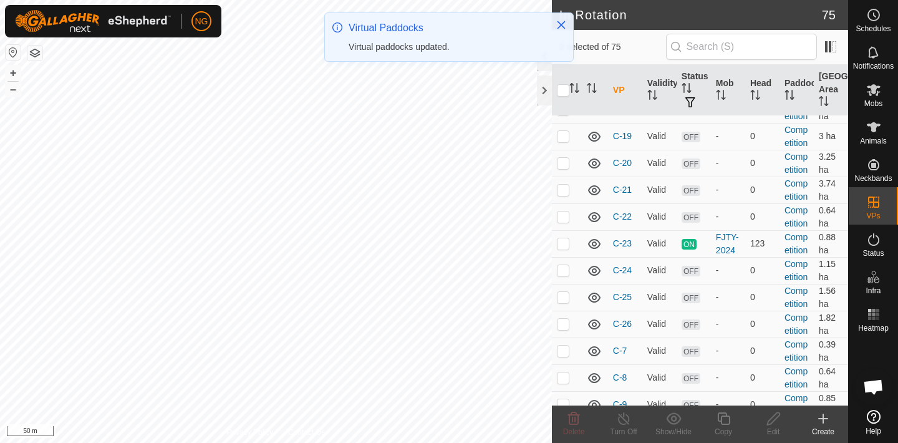
click at [564, 325] on p-checkbox at bounding box center [563, 324] width 12 height 10
checkbox input "true"
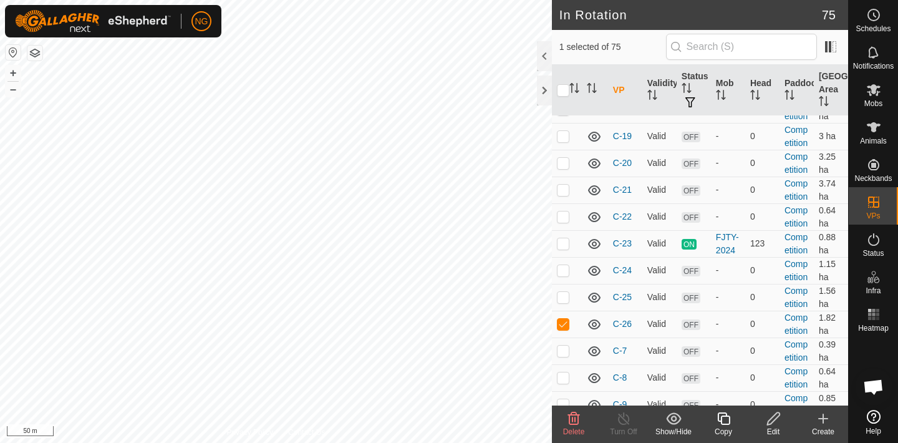
click at [723, 421] on icon at bounding box center [724, 418] width 16 height 15
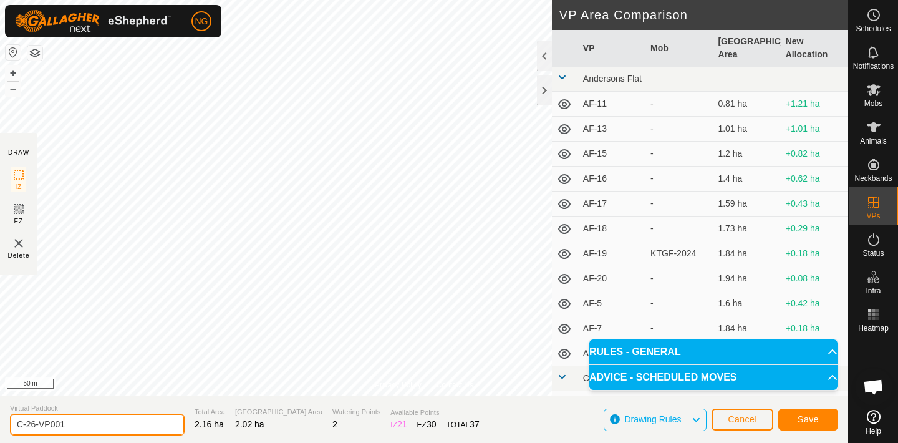
click at [73, 425] on input "C-26-VP001" at bounding box center [97, 425] width 175 height 22
type input "C-27"
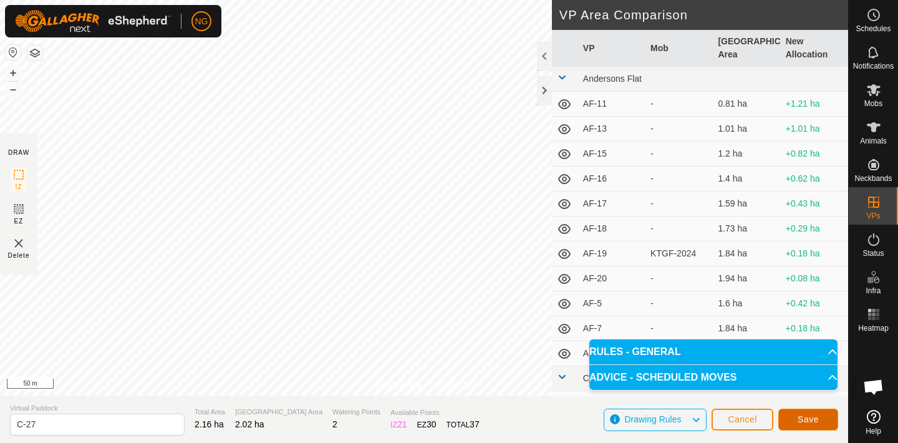
click at [801, 419] on span "Save" at bounding box center [808, 419] width 21 height 10
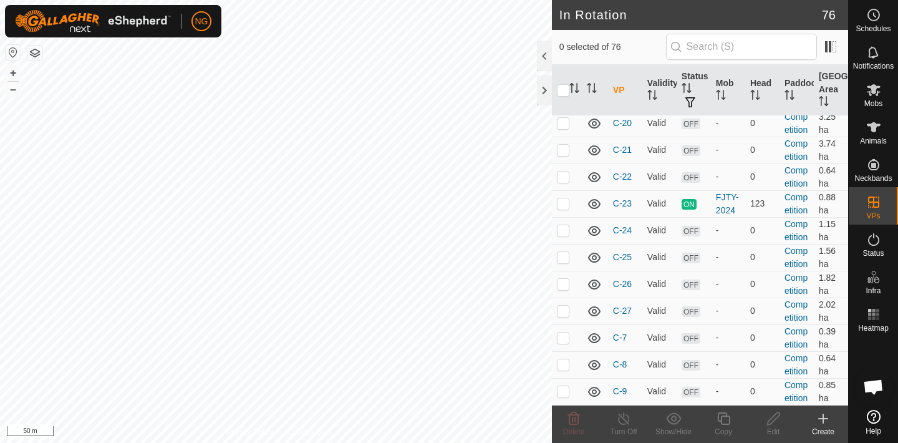
scroll to position [767, 0]
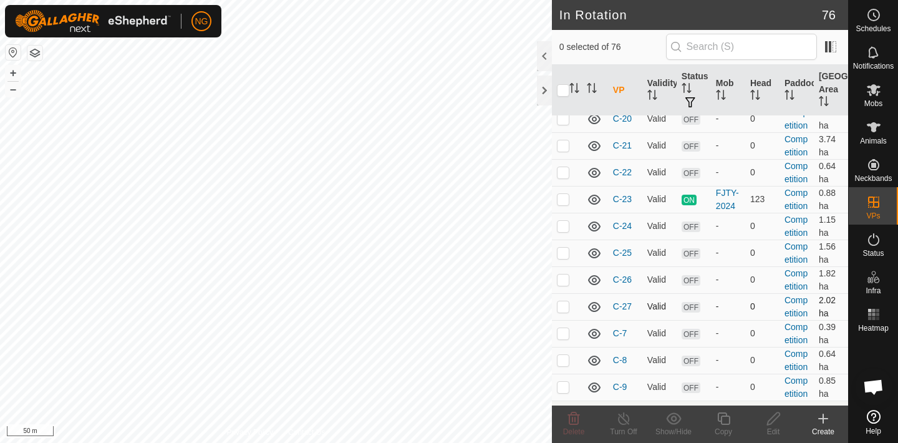
click at [563, 304] on p-checkbox at bounding box center [563, 306] width 12 height 10
checkbox input "true"
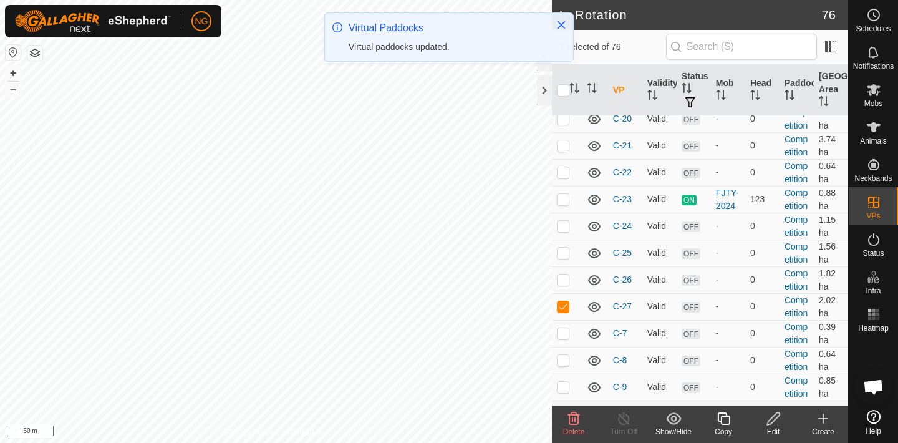
click at [725, 417] on icon at bounding box center [724, 418] width 16 height 15
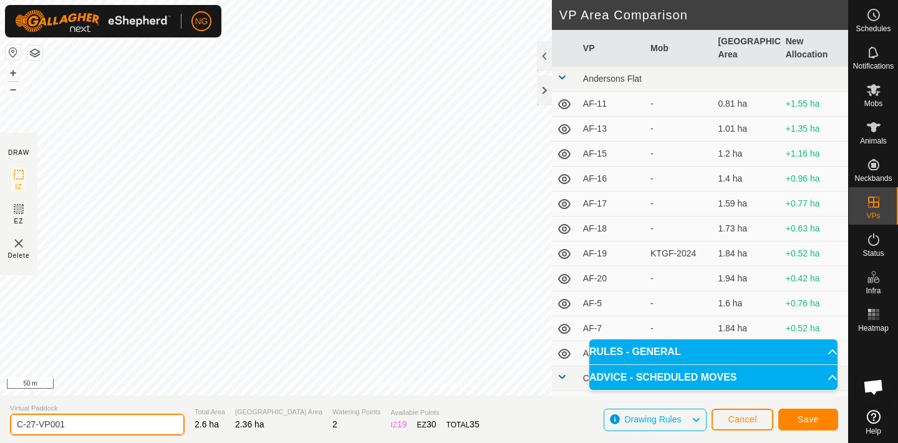
click at [89, 422] on input "C-27-VP001" at bounding box center [97, 425] width 175 height 22
type input "C-28"
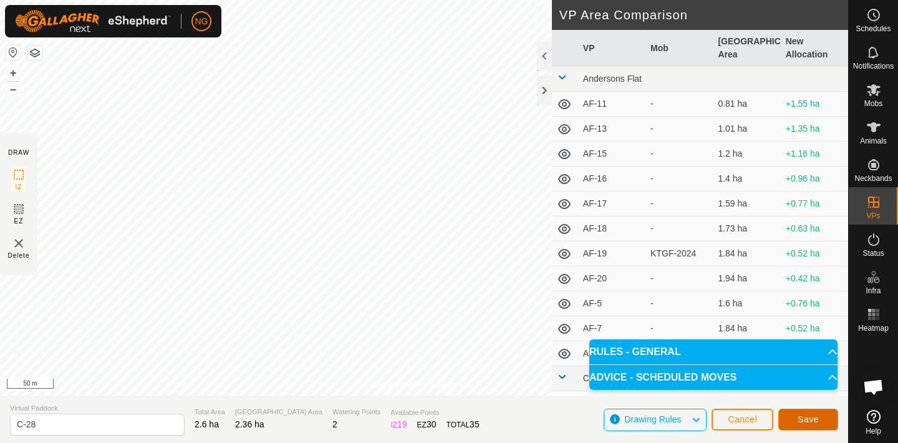
click at [798, 415] on span "Save" at bounding box center [808, 419] width 21 height 10
